Goal: Check status: Check status

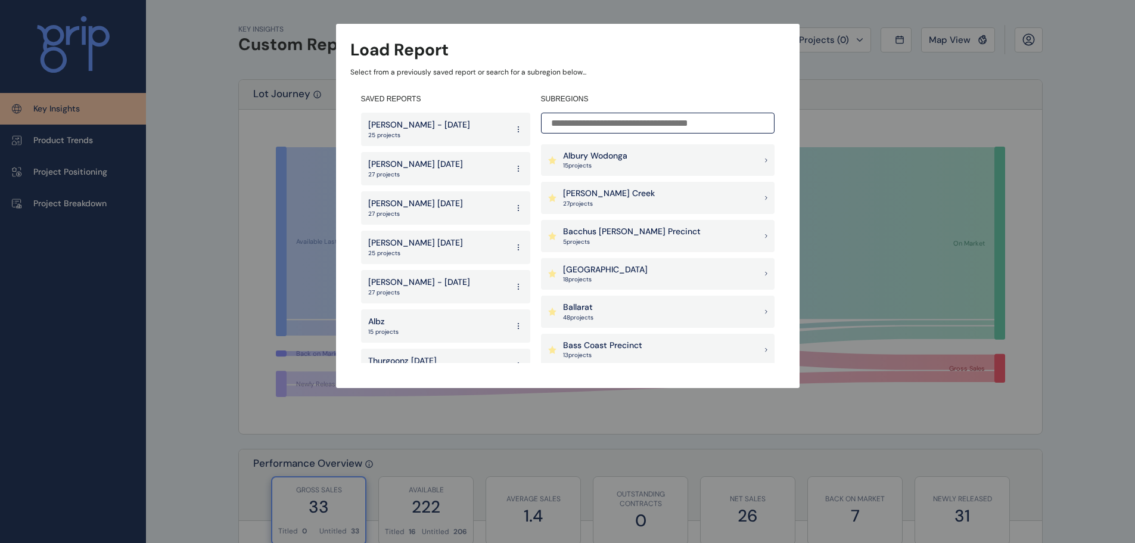
click at [623, 169] on p "15 project s" at bounding box center [595, 165] width 64 height 8
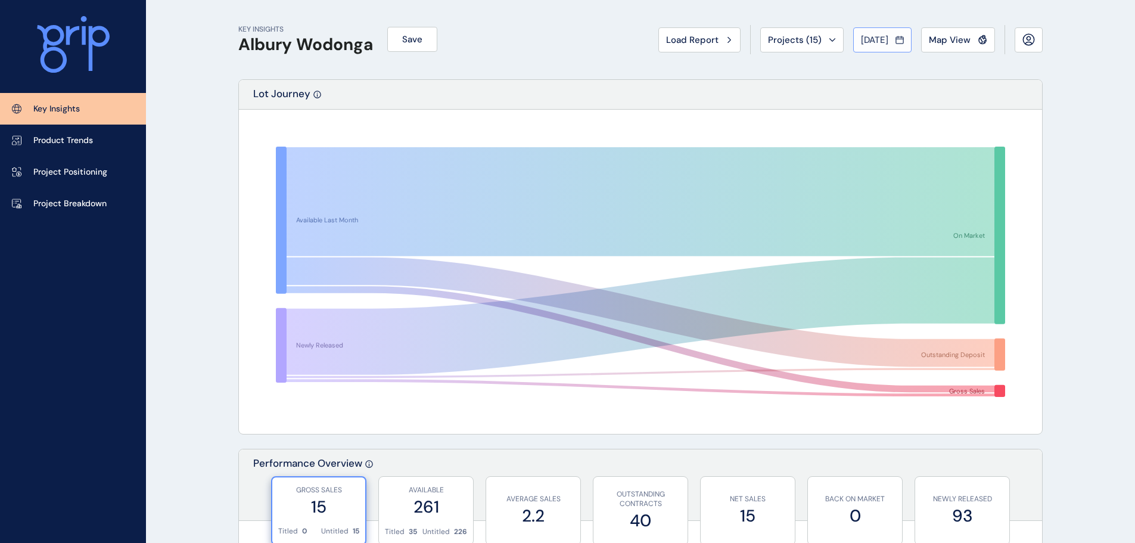
click at [883, 38] on span "[DATE]" at bounding box center [874, 40] width 27 height 12
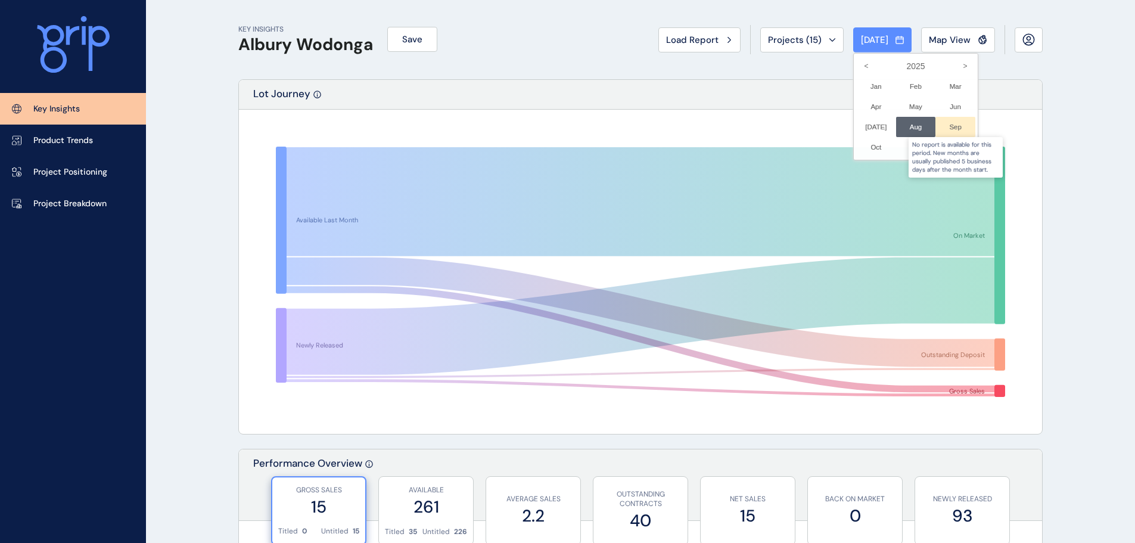
click at [941, 134] on div at bounding box center [955, 127] width 40 height 20
click at [940, 131] on div at bounding box center [955, 127] width 40 height 20
click at [939, 131] on div at bounding box center [955, 127] width 40 height 20
click at [939, 125] on div at bounding box center [955, 127] width 40 height 20
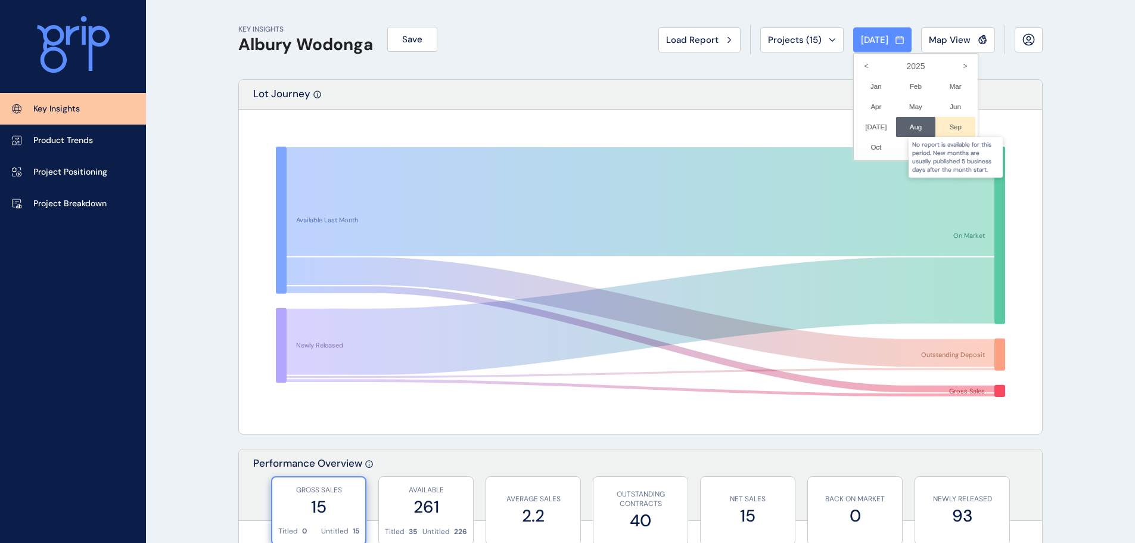
click at [939, 125] on div at bounding box center [955, 127] width 40 height 20
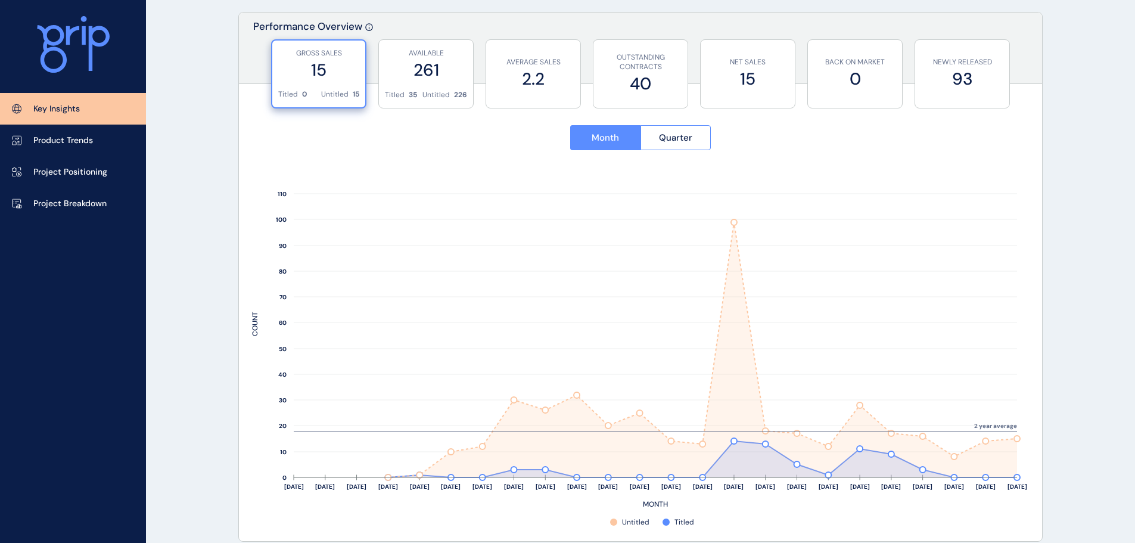
scroll to position [475, 0]
